Goal: Transaction & Acquisition: Subscribe to service/newsletter

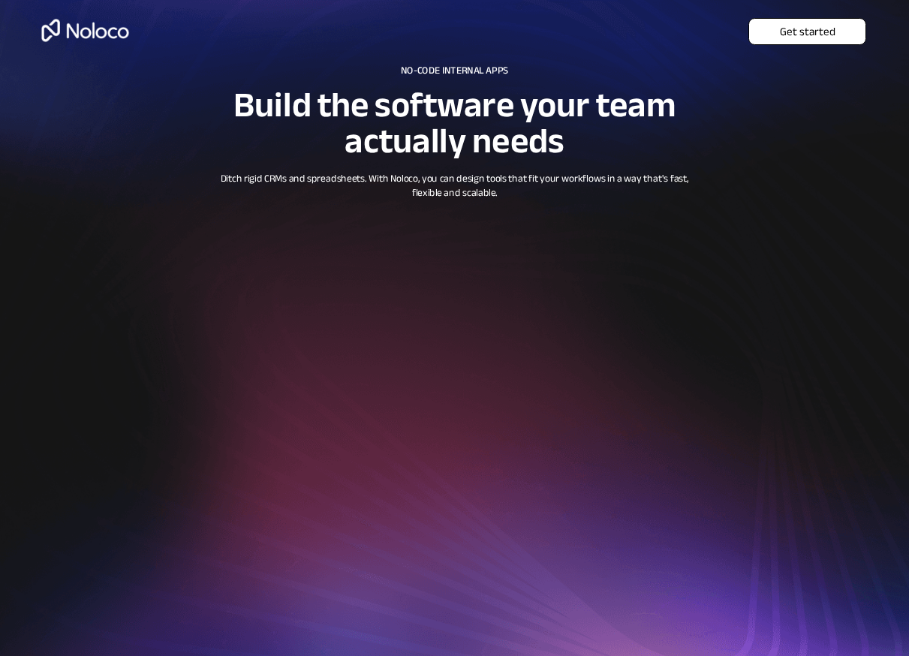
click at [782, 29] on span "Get started" at bounding box center [807, 32] width 116 height 14
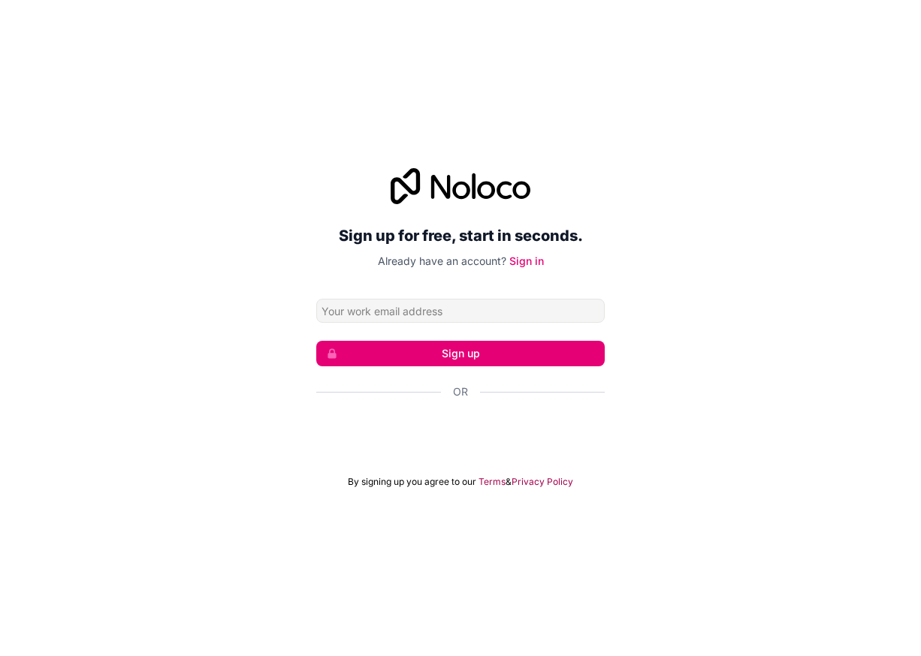
click at [615, 108] on div "Sign up for free, start in seconds. Already have an account? Sign in Sign up Or…" at bounding box center [460, 328] width 921 height 656
click at [535, 481] on link "Privacy Policy" at bounding box center [542, 482] width 62 height 12
